Goal: Task Accomplishment & Management: Complete application form

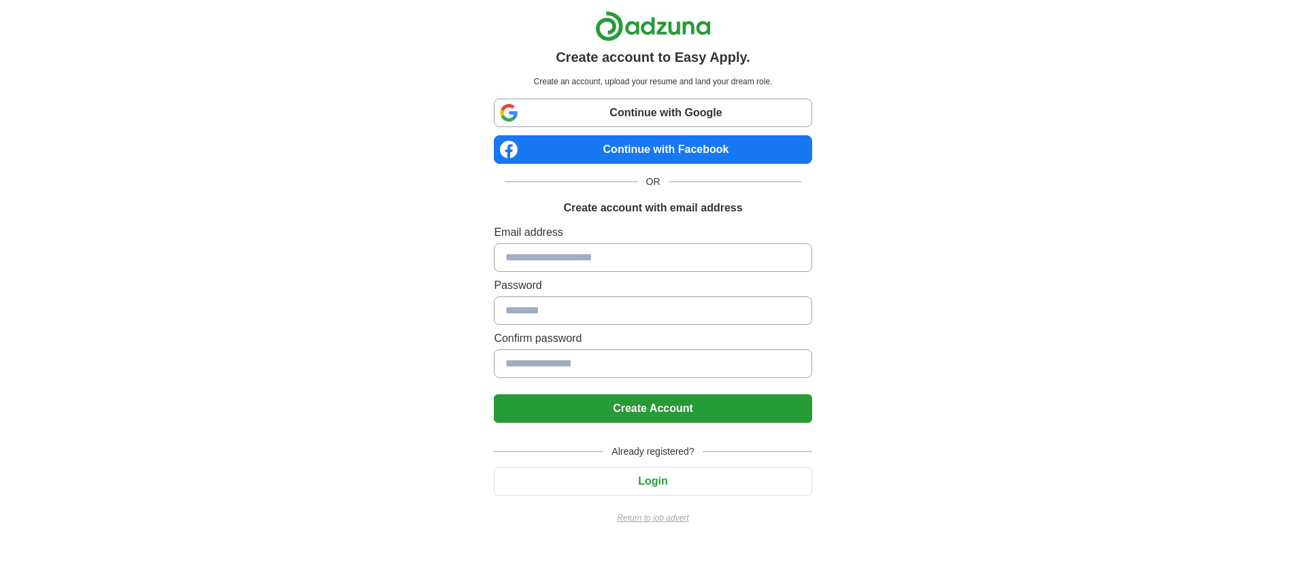
click at [567, 259] on input at bounding box center [653, 258] width 318 height 29
type input "**********"
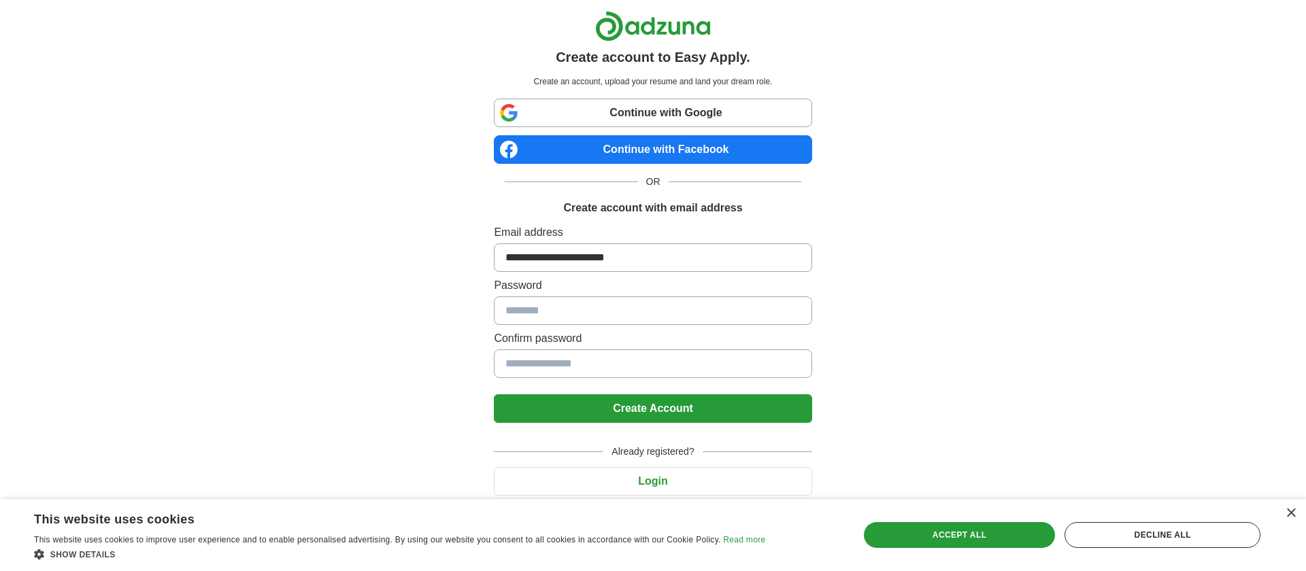
click at [643, 410] on button "Create Account" at bounding box center [653, 409] width 318 height 29
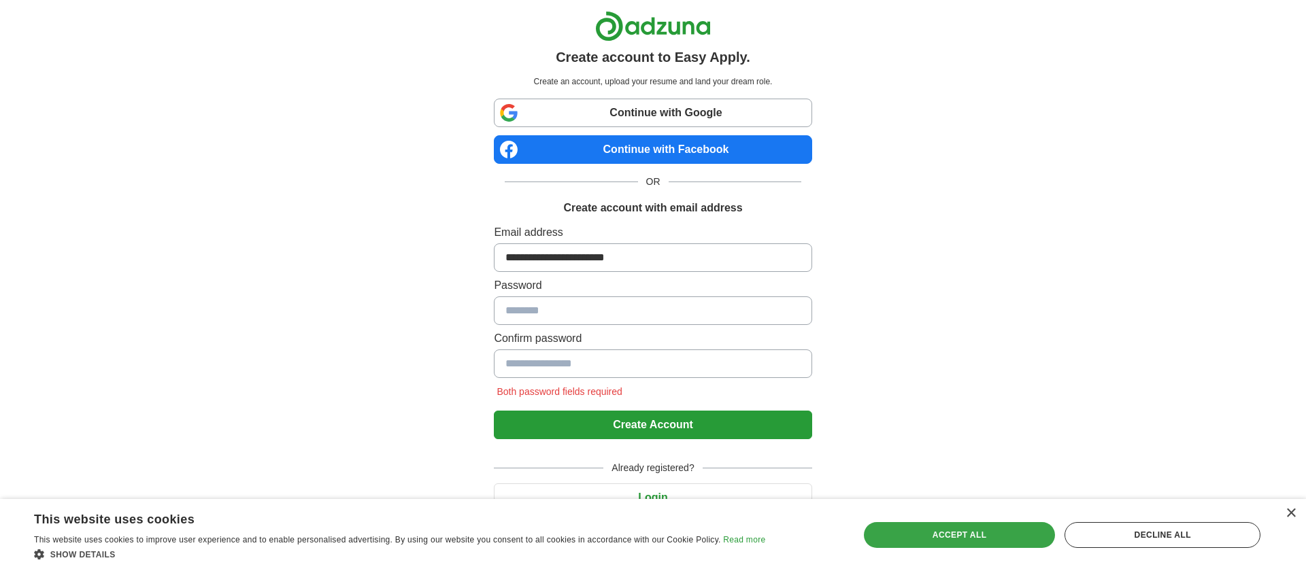
click at [999, 533] on div "Accept all" at bounding box center [960, 535] width 192 height 26
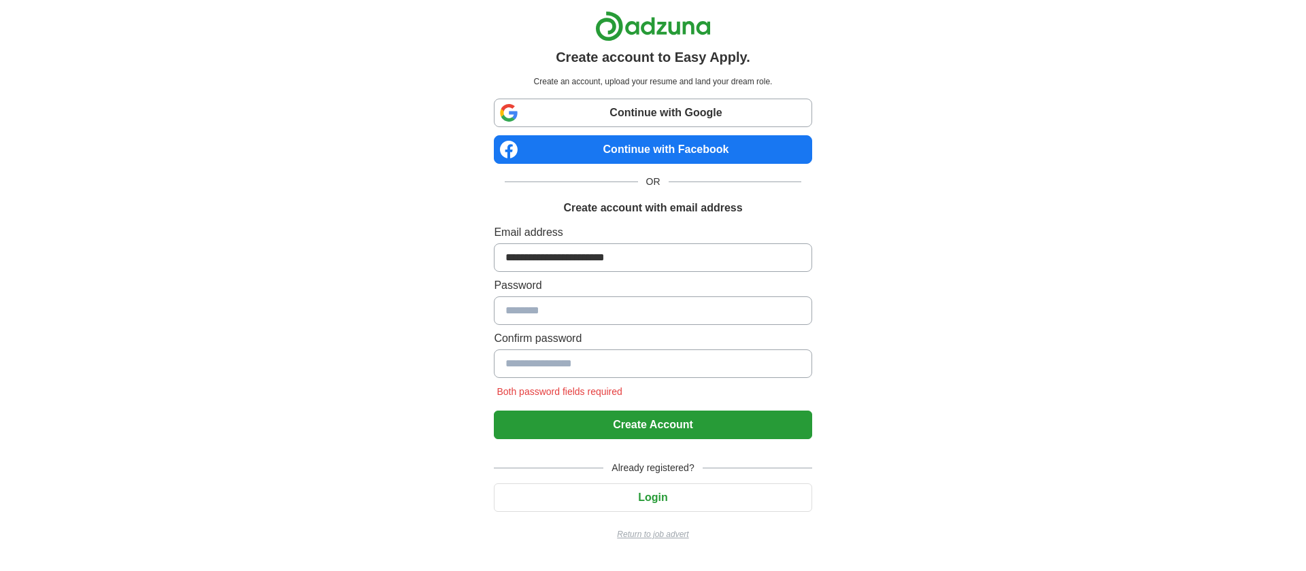
click at [618, 305] on input at bounding box center [653, 311] width 318 height 29
click at [641, 422] on button "Create Account" at bounding box center [653, 425] width 318 height 29
click at [646, 426] on button "Create Account" at bounding box center [653, 425] width 318 height 29
click at [607, 303] on input at bounding box center [653, 311] width 318 height 29
click at [656, 425] on button "Create Account" at bounding box center [653, 425] width 318 height 29
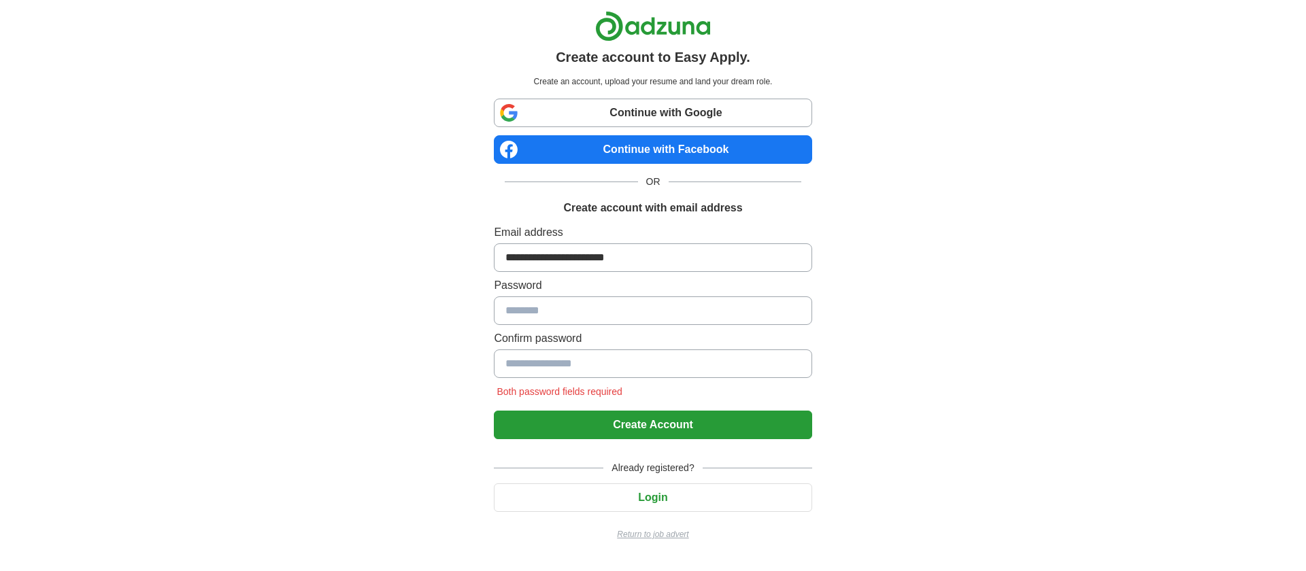
click at [624, 313] on input at bounding box center [653, 311] width 318 height 29
click at [653, 432] on button "Create Account" at bounding box center [653, 425] width 318 height 29
click at [590, 309] on input at bounding box center [653, 311] width 318 height 29
type input "**********"
click at [543, 361] on input at bounding box center [653, 364] width 318 height 29
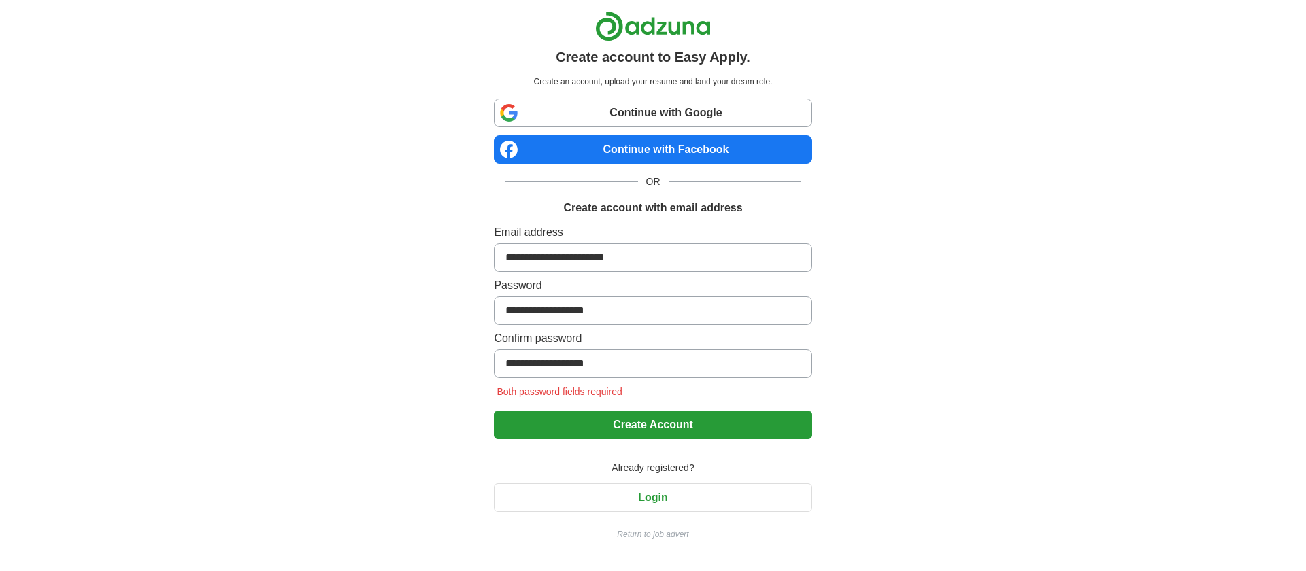
type input "**********"
click at [639, 424] on button "Create Account" at bounding box center [653, 425] width 318 height 29
